Goal: Task Accomplishment & Management: Manage account settings

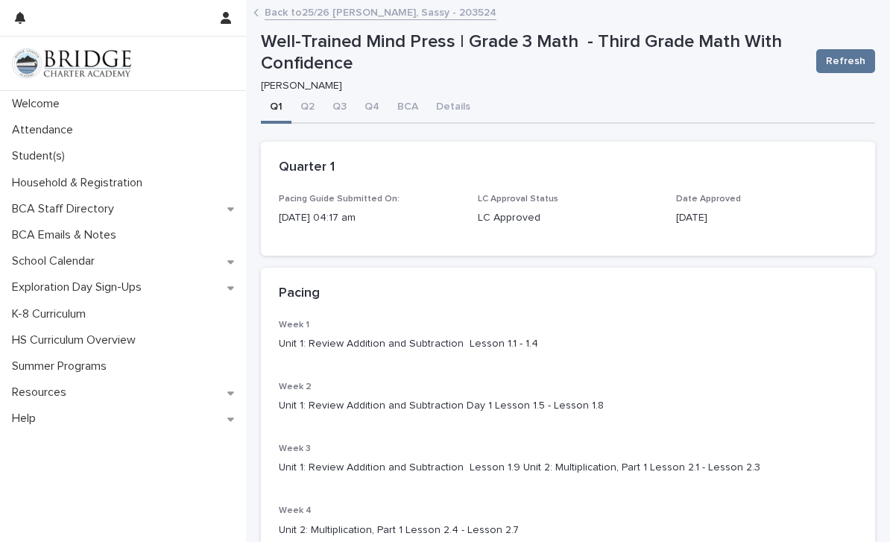
click at [417, 17] on link "Back to 25/26 [PERSON_NAME], Sassy - 203524" at bounding box center [381, 11] width 232 height 17
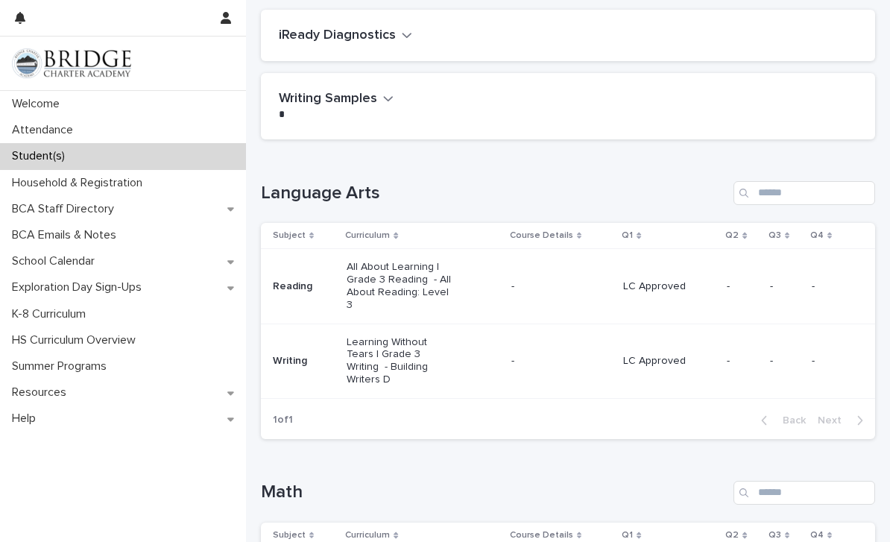
scroll to position [161, 0]
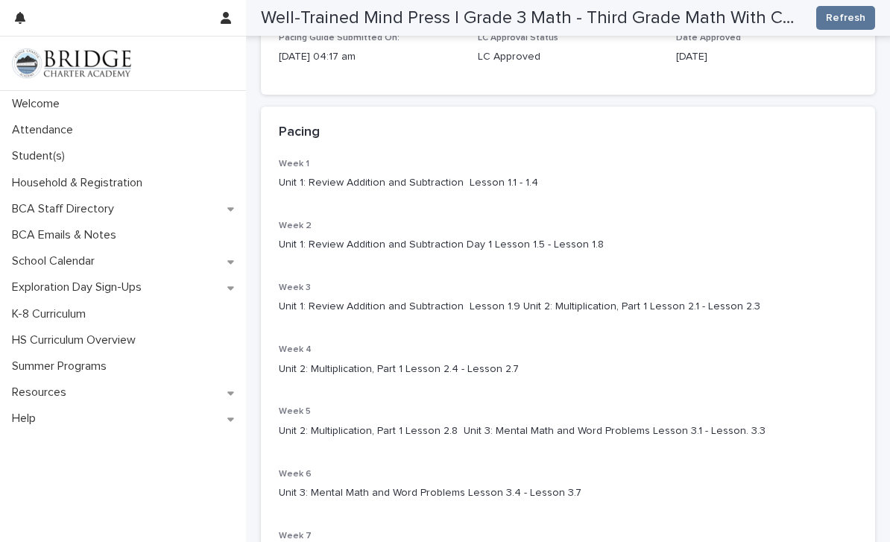
click at [67, 148] on div "Student(s)" at bounding box center [123, 156] width 246 height 26
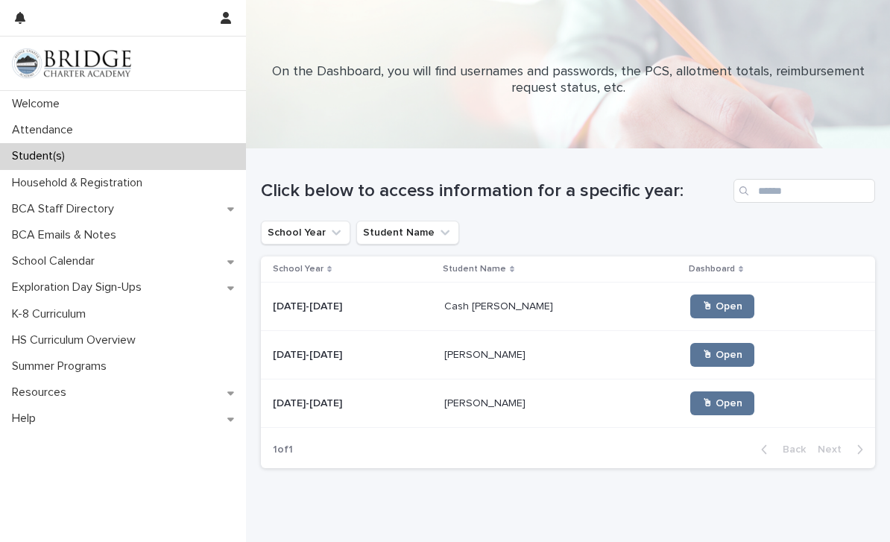
click at [696, 366] on link "🖱 Open" at bounding box center [722, 355] width 64 height 24
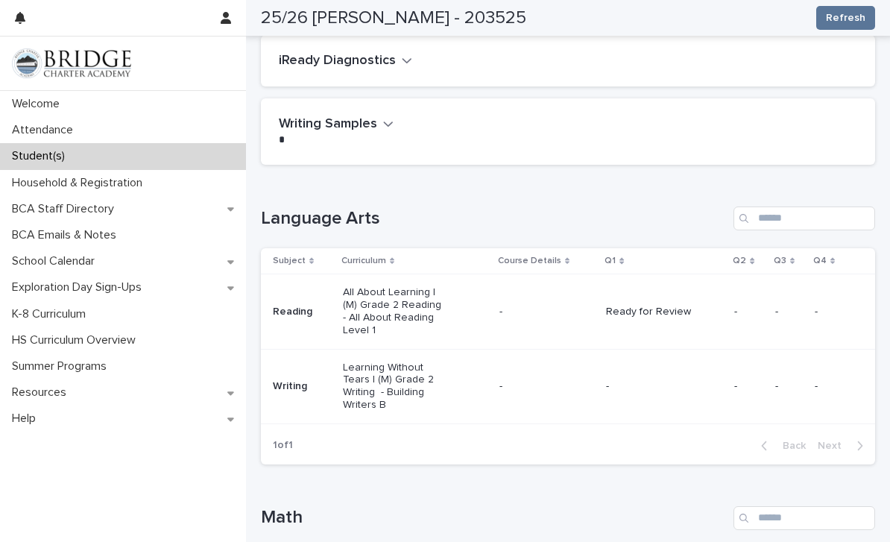
scroll to position [106, 0]
click at [448, 302] on p "All About Learning | (M) Grade 2 Reading - All About Reading Level 1" at bounding box center [396, 311] width 107 height 50
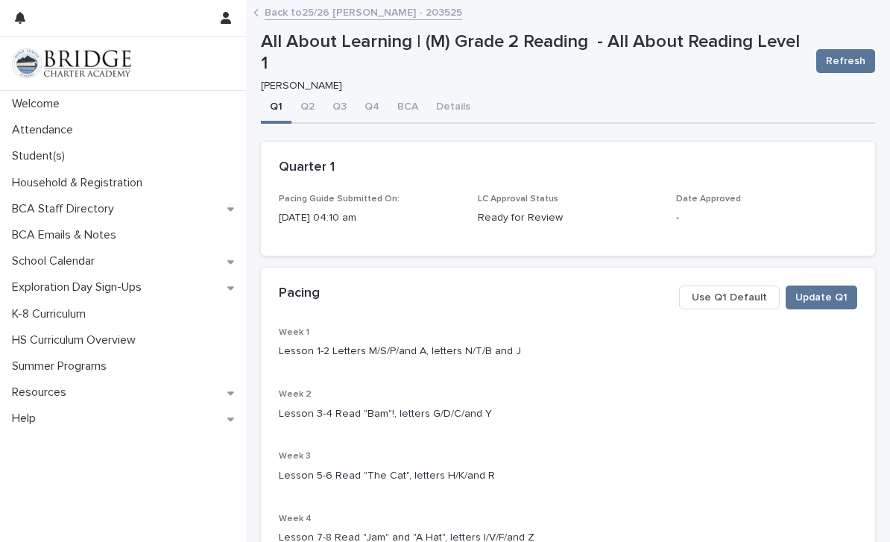
click at [303, 18] on link "Back to 25/26 Yochum, Kase - 203525" at bounding box center [364, 11] width 198 height 17
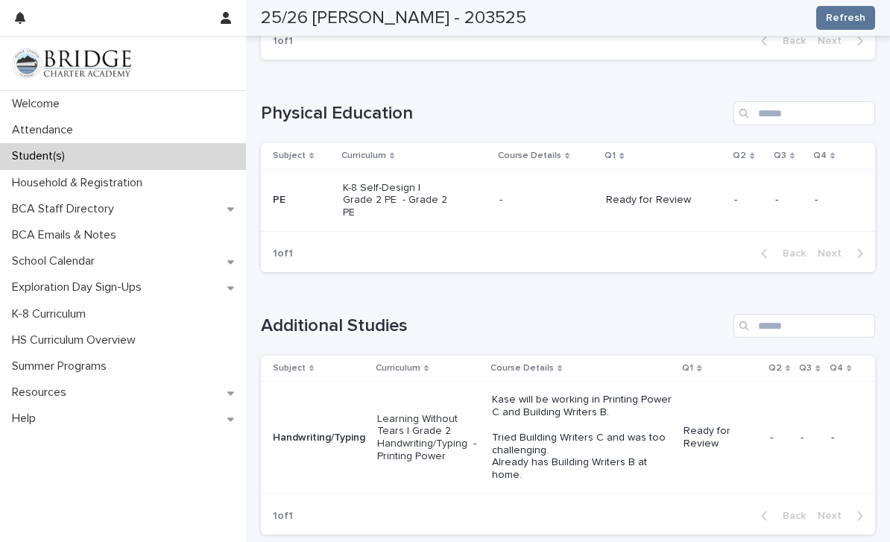
scroll to position [1260, 0]
click at [429, 412] on p "Learning Without Tears | Grade 2 Handwriting/Typing - Printing Power" at bounding box center [428, 437] width 103 height 50
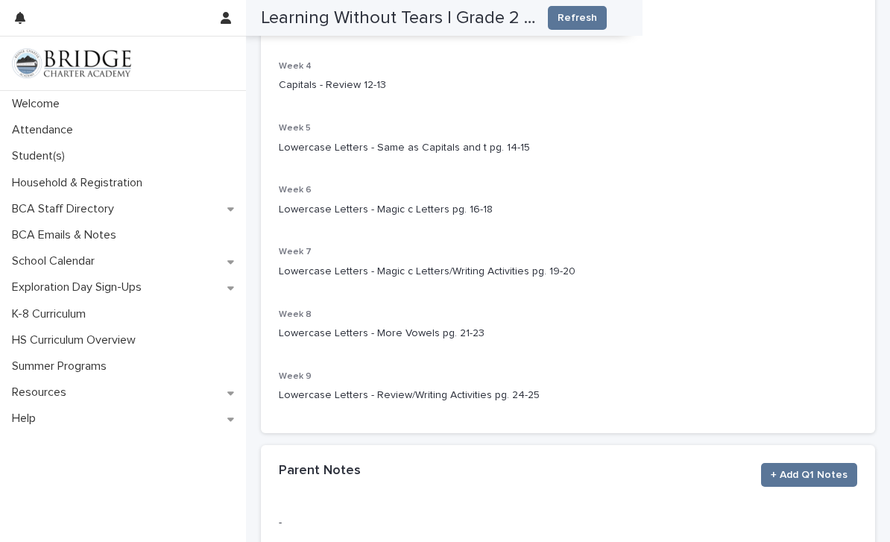
scroll to position [550, 0]
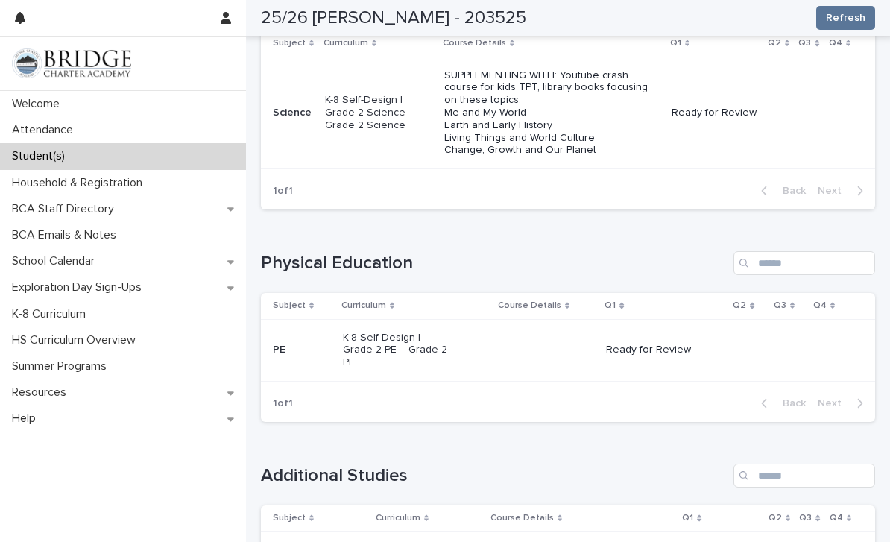
scroll to position [1108, 0]
click at [561, 104] on p "SUPPLEMENTING WITH: Youtube crash course for kids TPT, library books focusing o…" at bounding box center [550, 115] width 213 height 88
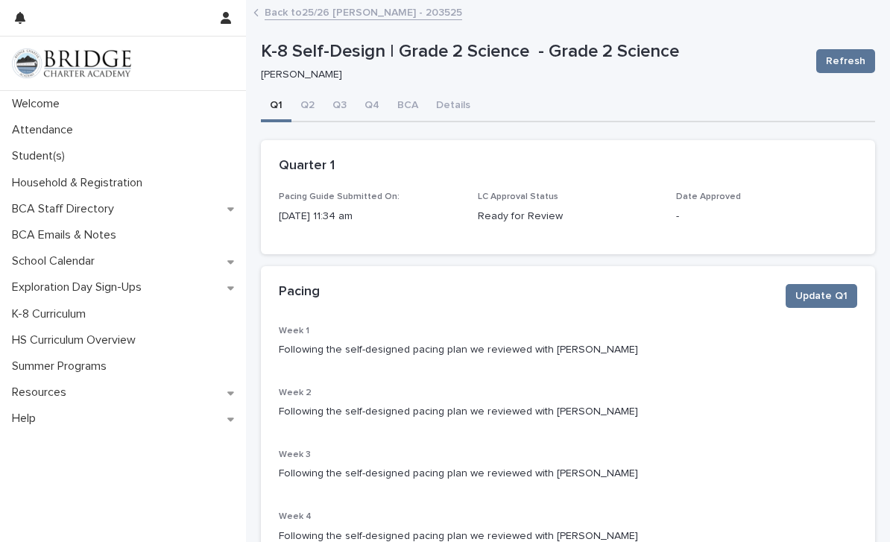
click at [444, 92] on button "Details" at bounding box center [453, 106] width 52 height 31
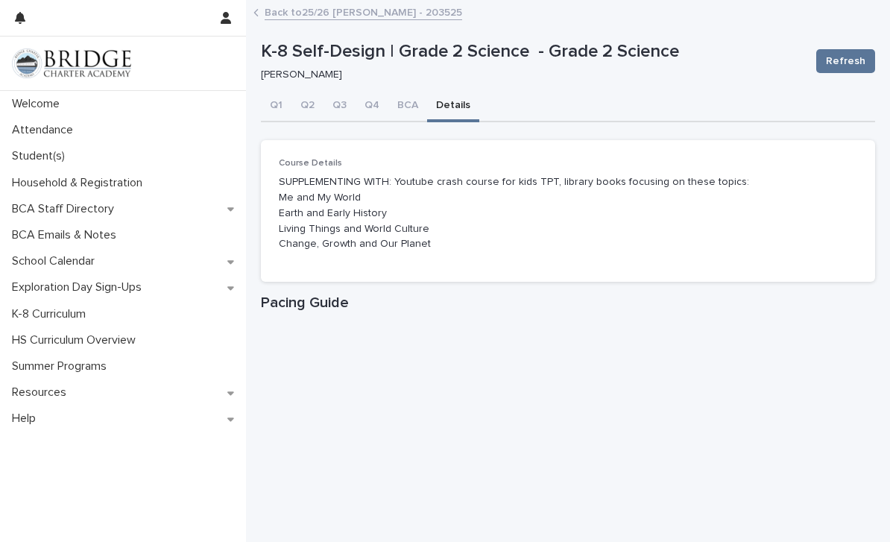
click at [25, 155] on p "Student(s)" at bounding box center [41, 156] width 71 height 14
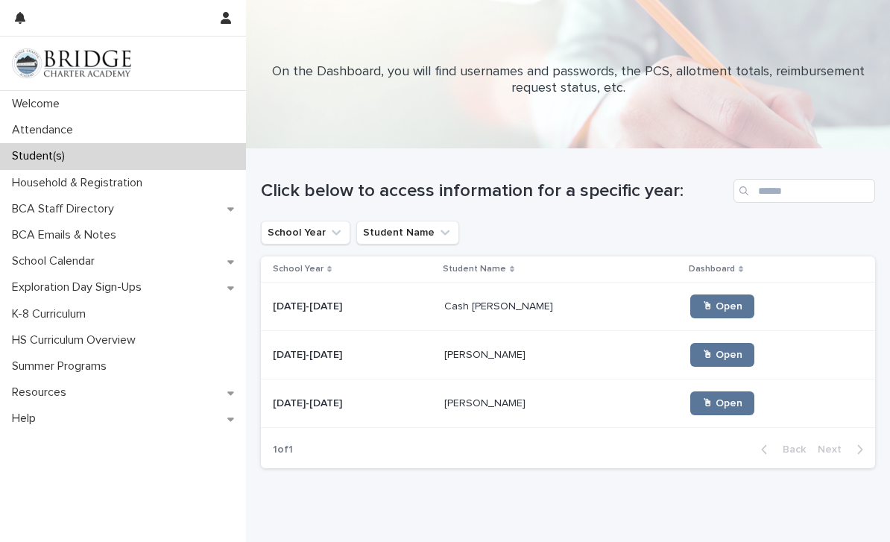
click at [690, 413] on link "🖱 Open" at bounding box center [722, 403] width 64 height 24
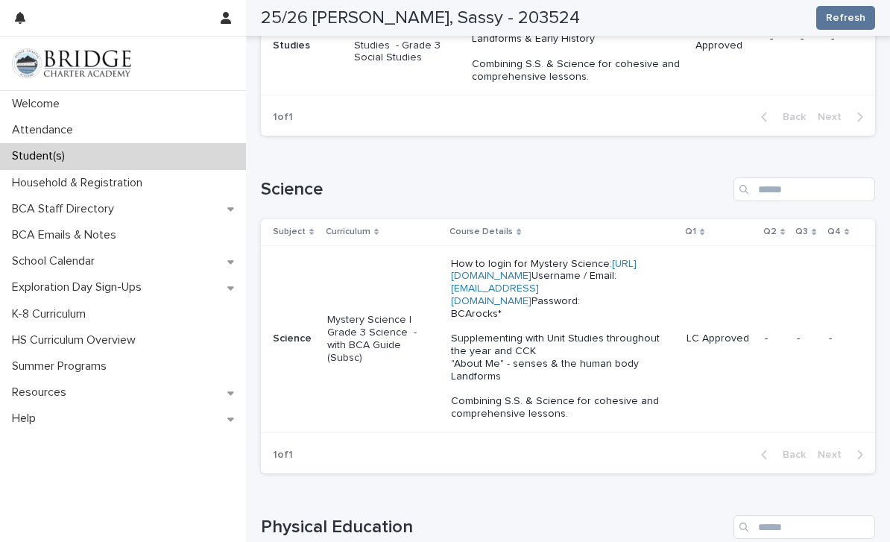
scroll to position [925, 0]
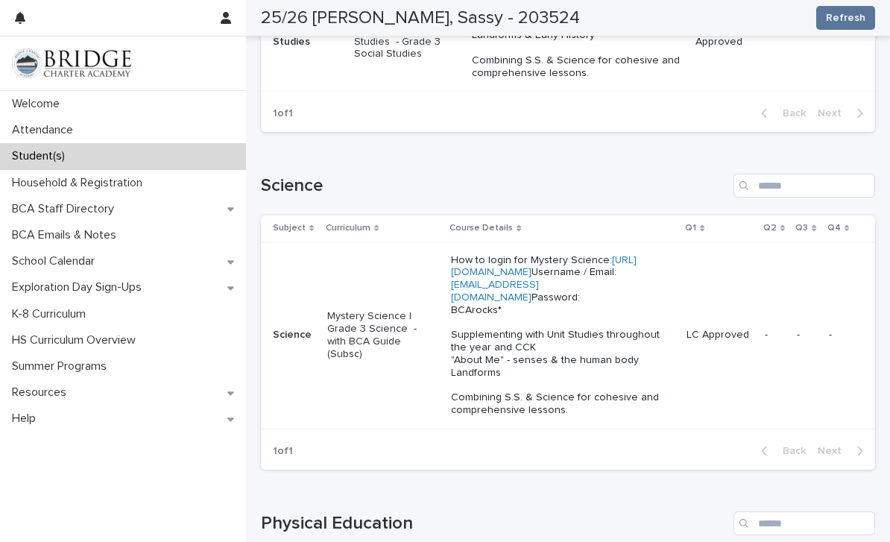
click at [125, 180] on p "Household & Registration" at bounding box center [80, 183] width 148 height 14
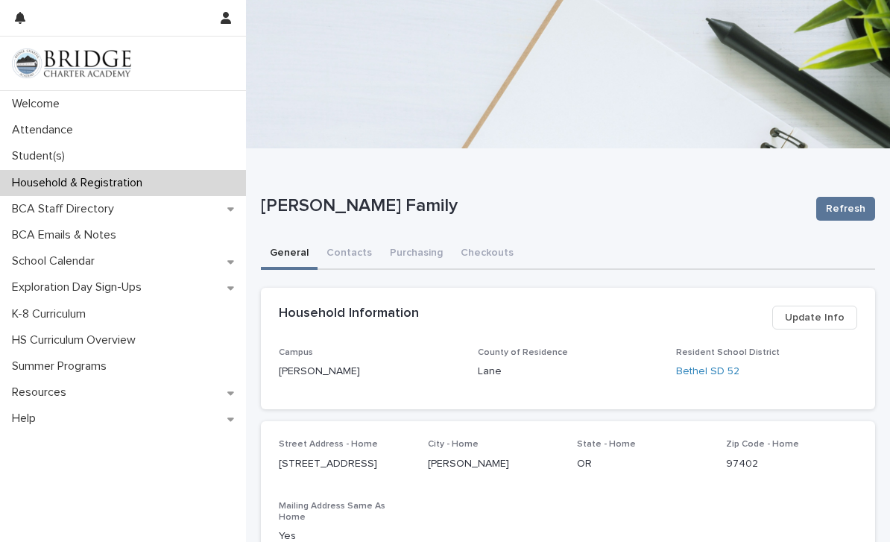
click at [345, 253] on button "Contacts" at bounding box center [349, 254] width 63 height 31
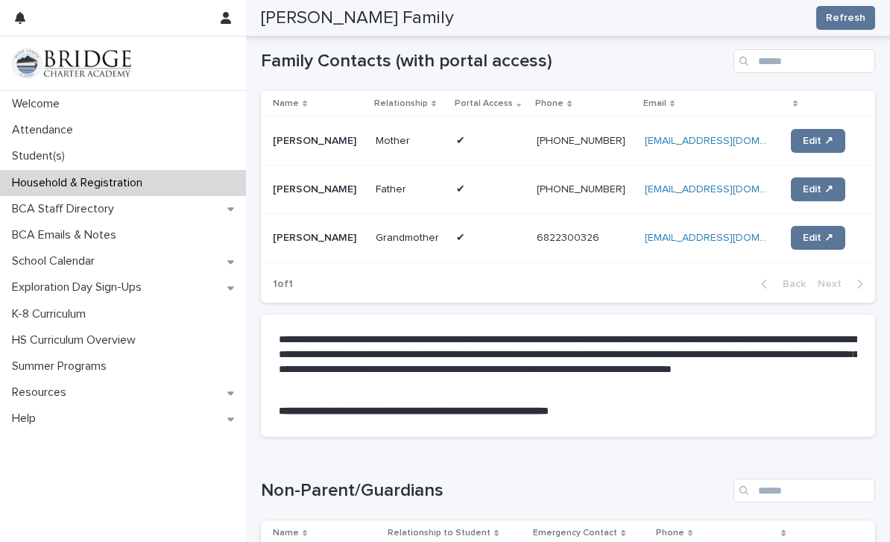
scroll to position [227, 0]
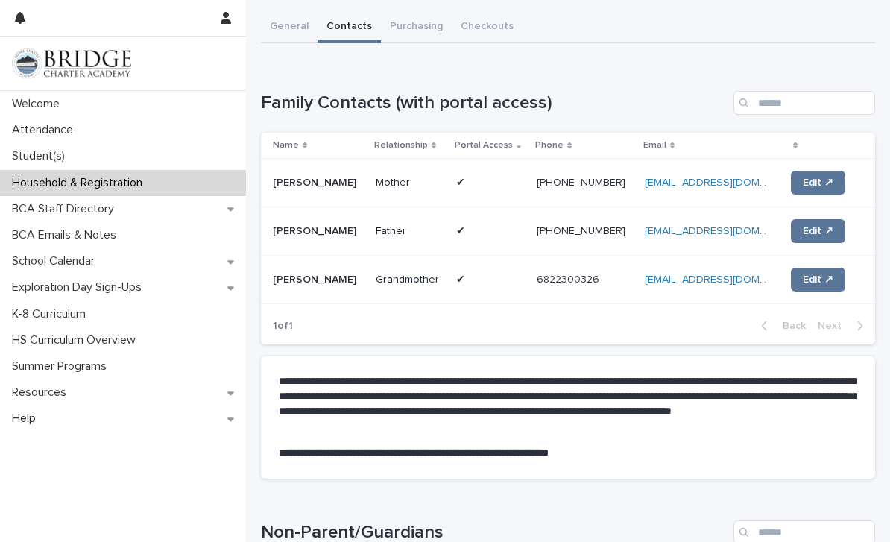
click at [820, 229] on span "Edit ↗" at bounding box center [818, 231] width 31 height 10
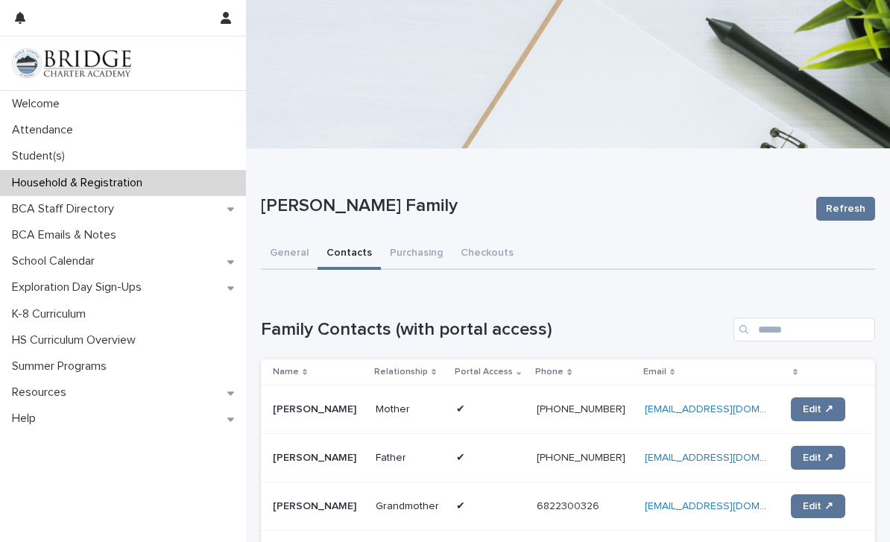
scroll to position [0, 0]
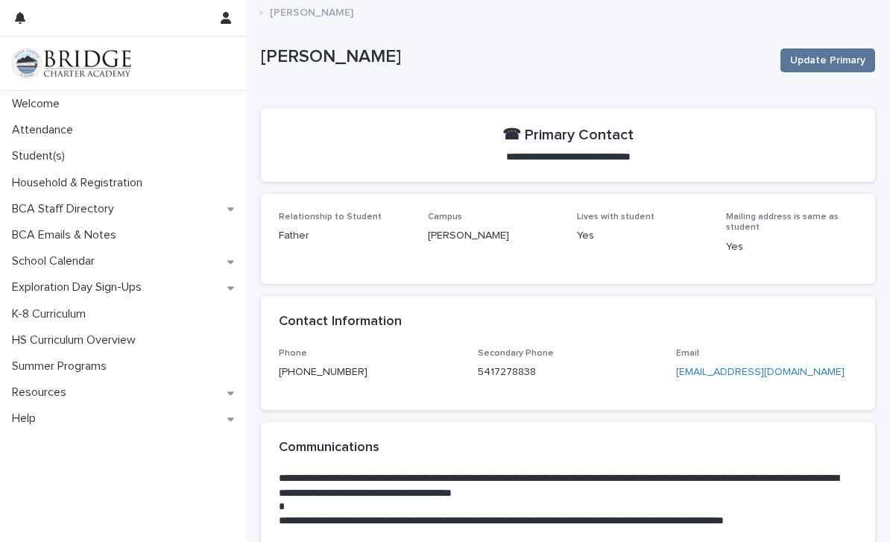
click at [784, 367] on link "[EMAIL_ADDRESS][DOMAIN_NAME]" at bounding box center [760, 372] width 169 height 10
click at [843, 63] on span "Update Primary" at bounding box center [827, 60] width 75 height 15
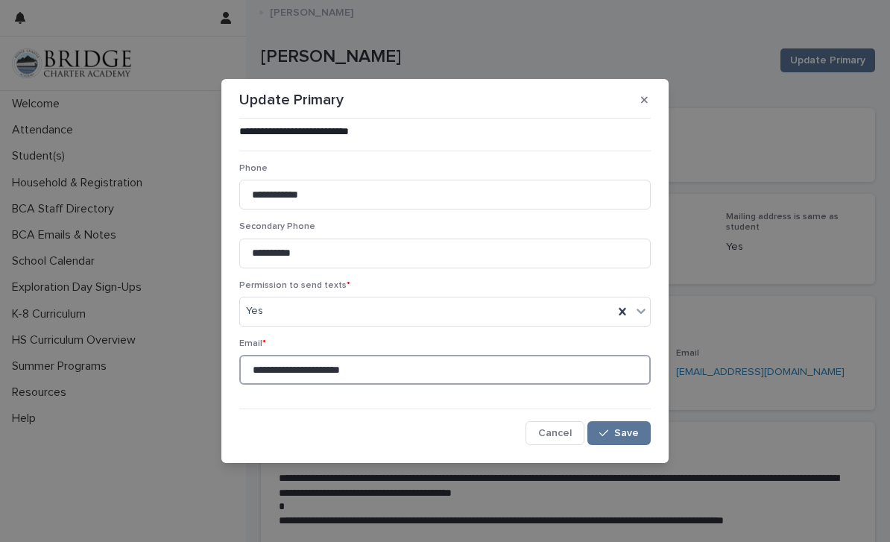
click at [541, 374] on input "**********" at bounding box center [445, 370] width 412 height 30
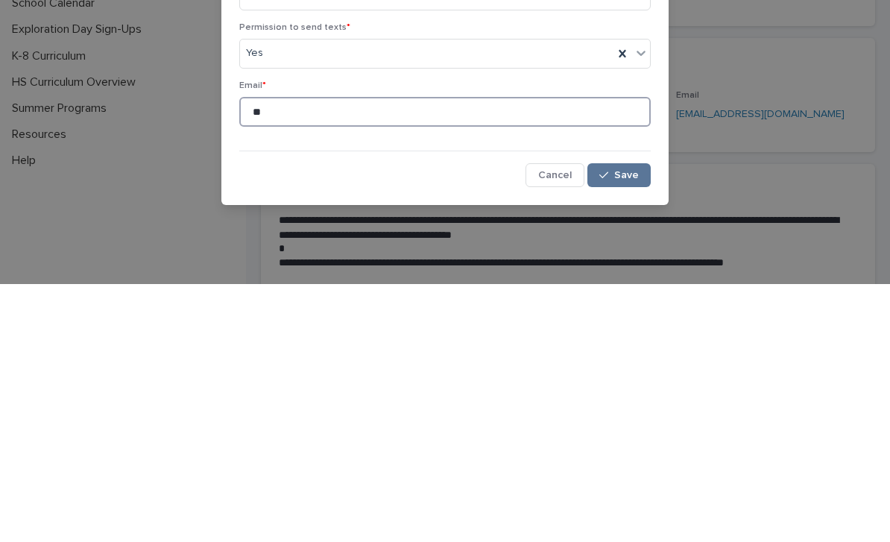
type input "*"
type input "**********"
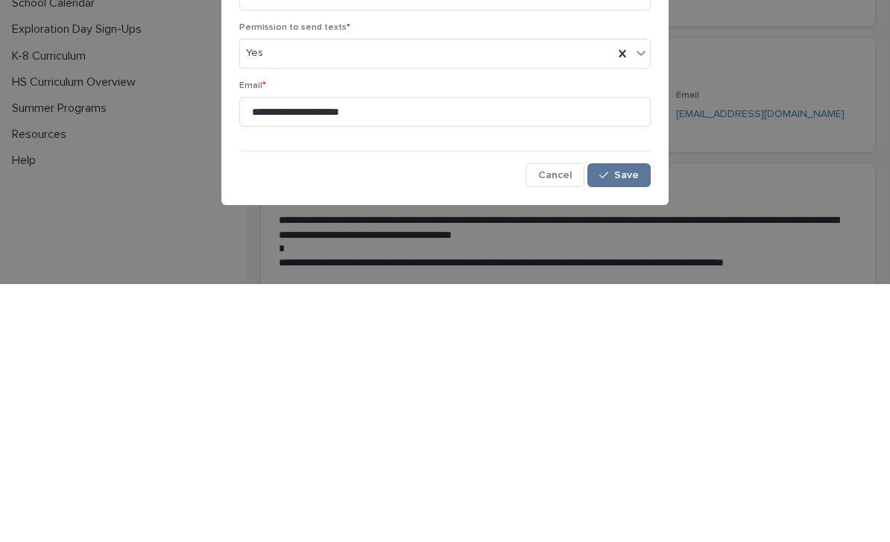
click at [623, 428] on span "Save" at bounding box center [626, 433] width 25 height 10
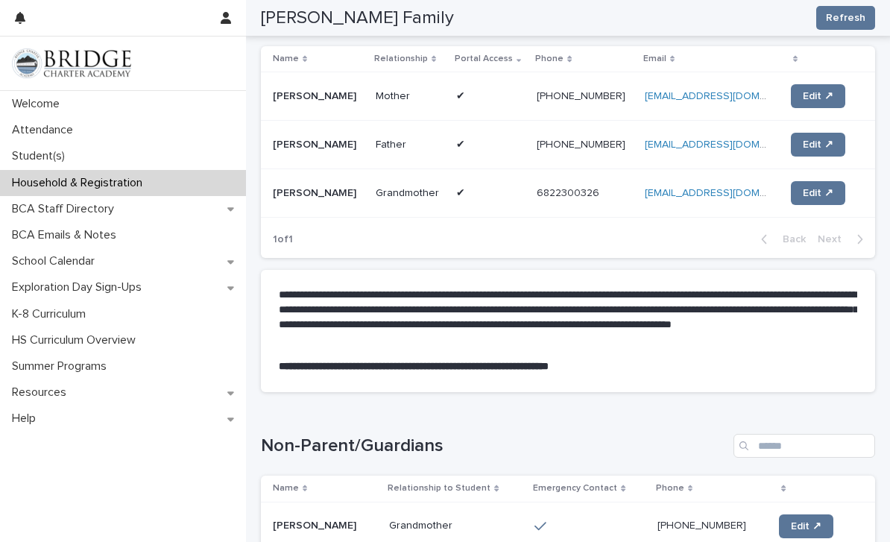
scroll to position [312, 0]
